Goal: Task Accomplishment & Management: Use online tool/utility

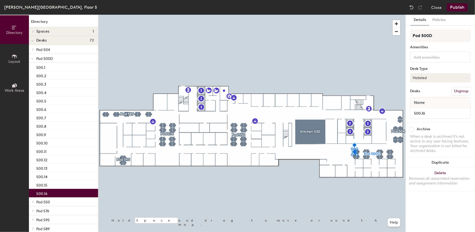
click at [437, 79] on button "Hoteled" at bounding box center [440, 77] width 61 height 9
click at [426, 94] on div "Assigned" at bounding box center [436, 94] width 53 height 8
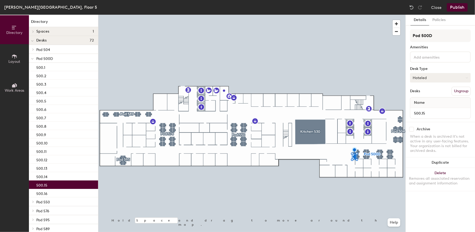
click at [444, 80] on button "Hoteled" at bounding box center [440, 77] width 61 height 9
click at [429, 95] on div "Assigned" at bounding box center [436, 94] width 53 height 8
click at [457, 5] on button "Publish" at bounding box center [457, 7] width 21 height 8
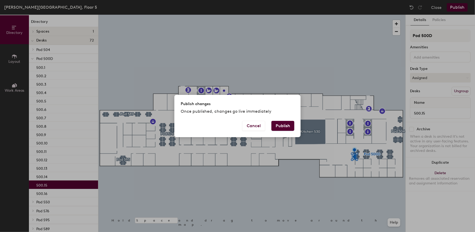
click at [287, 127] on button "Publish" at bounding box center [282, 126] width 23 height 10
